Goal: Information Seeking & Learning: Check status

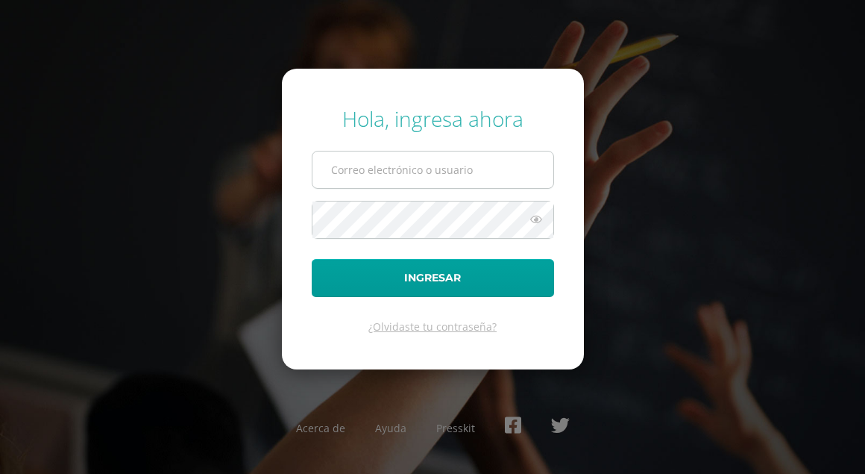
click at [372, 166] on input "text" at bounding box center [433, 169] width 241 height 37
type input "alumno23cdhg02@integralamericano.edu.gt"
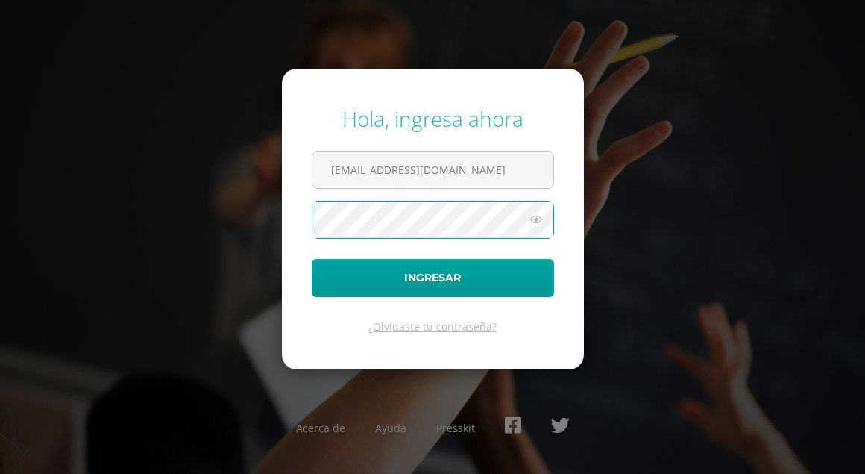
scroll to position [0, 0]
click at [538, 215] on icon at bounding box center [536, 219] width 19 height 18
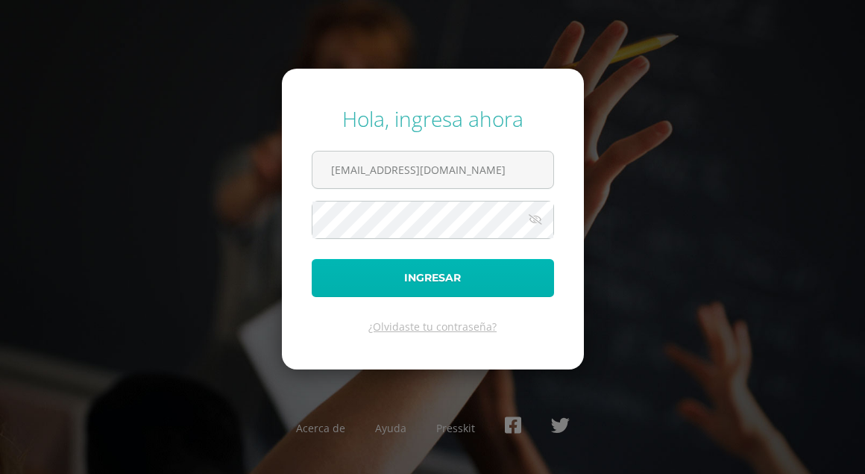
click at [500, 269] on button "Ingresar" at bounding box center [433, 278] width 242 height 38
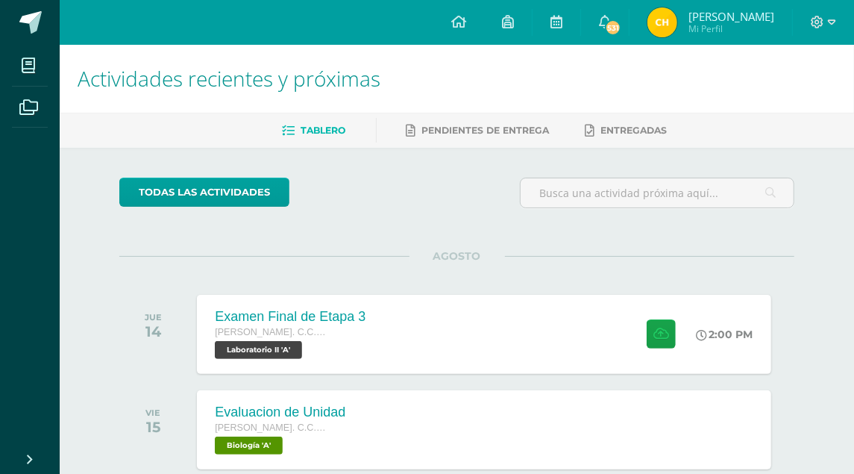
click at [669, 25] on img at bounding box center [663, 22] width 30 height 30
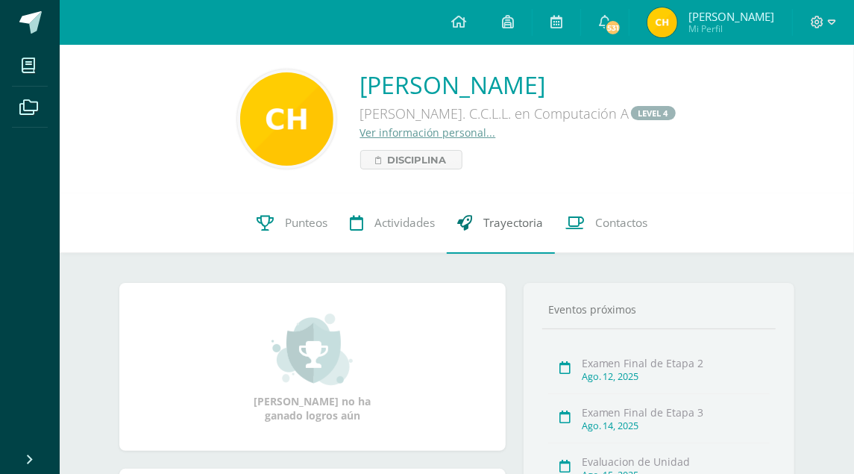
click at [504, 233] on link "Trayectoria" at bounding box center [501, 223] width 108 height 60
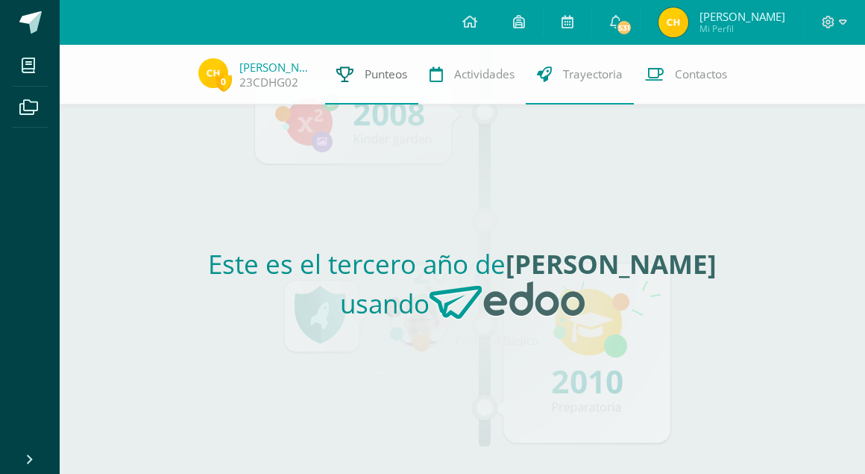
click at [382, 81] on span "Punteos" at bounding box center [386, 74] width 43 height 16
click at [387, 90] on link "Punteos" at bounding box center [371, 75] width 93 height 60
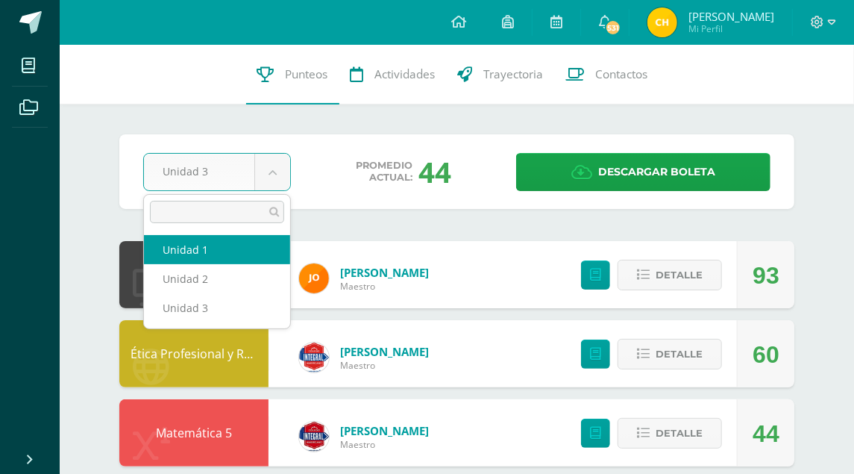
select select "Unidad 1"
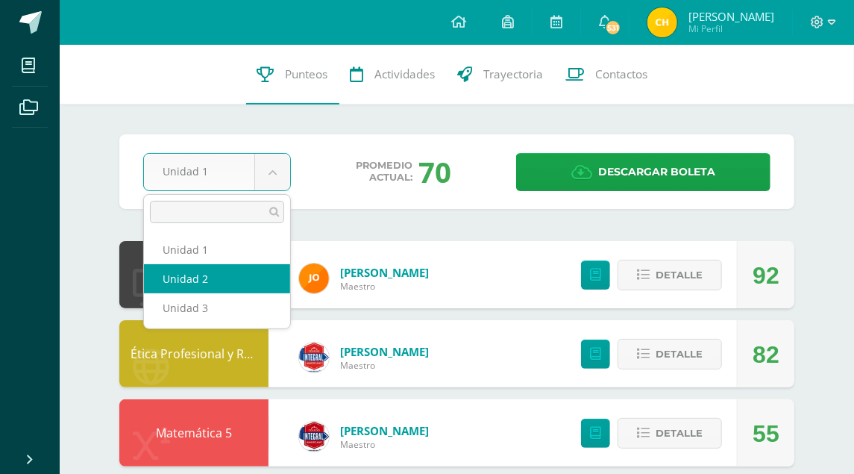
select select "Unidad 2"
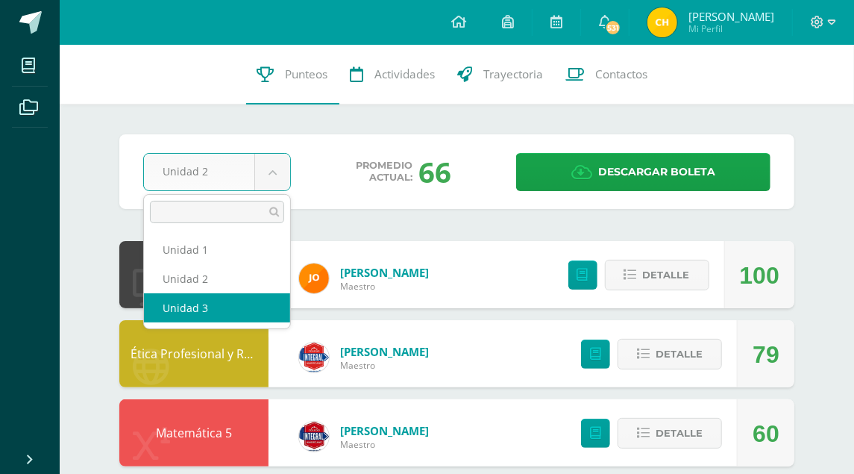
select select "Unidad 3"
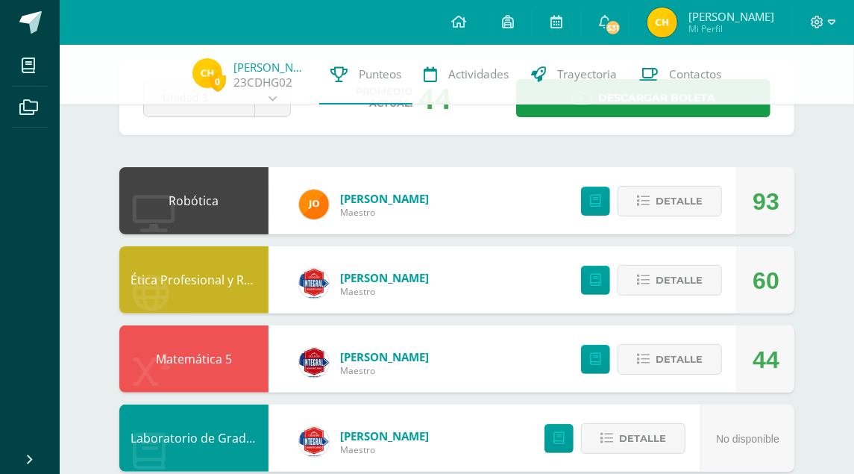
scroll to position [149, 0]
